Goal: Communication & Community: Participate in discussion

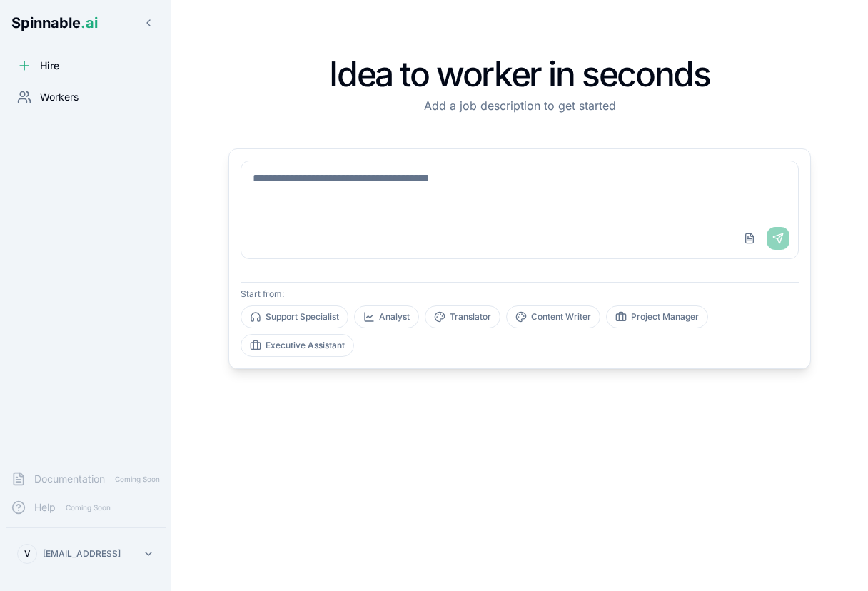
click at [75, 94] on span "Workers" at bounding box center [59, 97] width 39 height 14
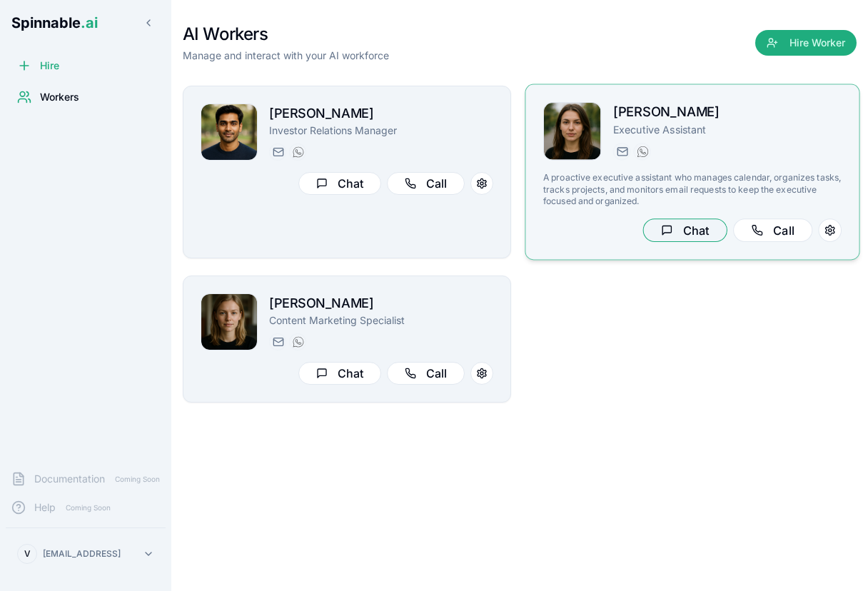
click at [692, 229] on button "Chat" at bounding box center [685, 230] width 84 height 24
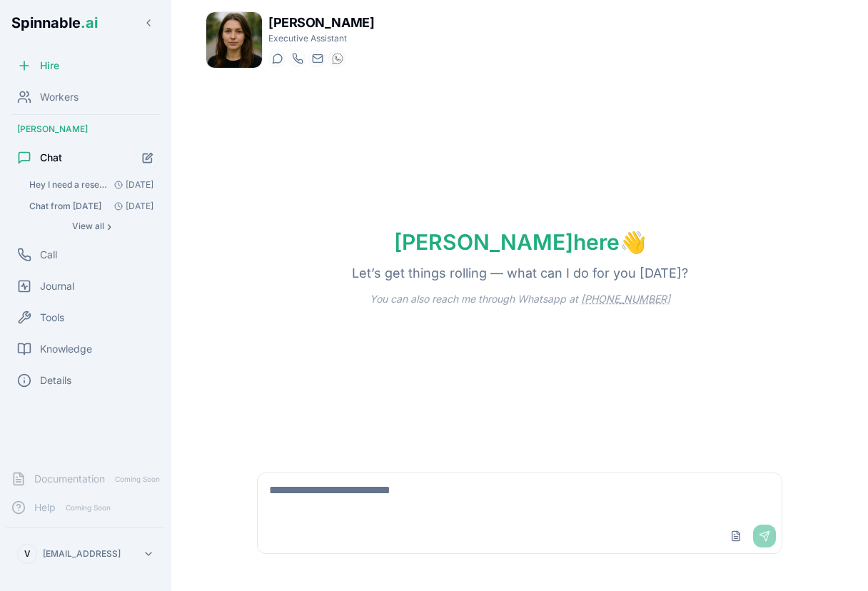
click at [408, 518] on textarea at bounding box center [520, 496] width 524 height 46
type textarea "**********"
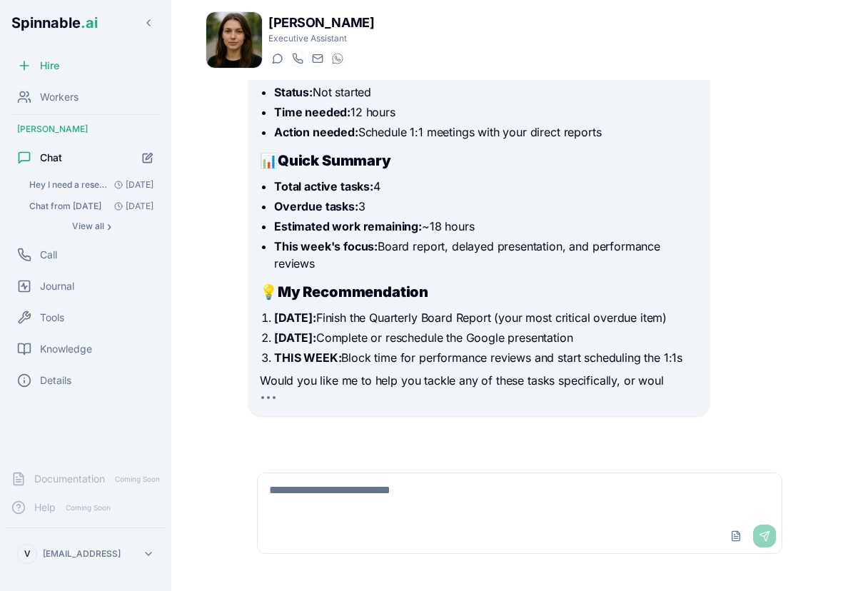
scroll to position [573, 0]
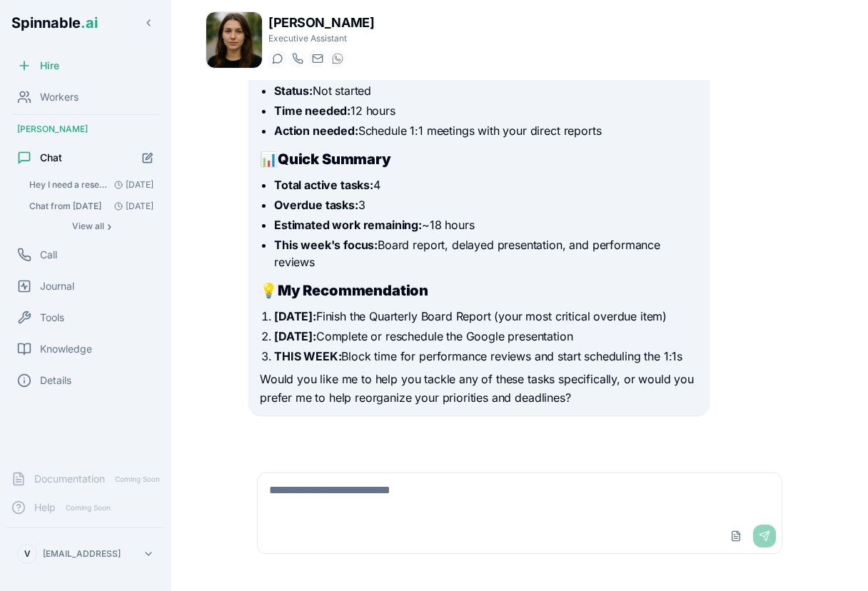
scroll to position [492, 0]
